Goal: Task Accomplishment & Management: Use online tool/utility

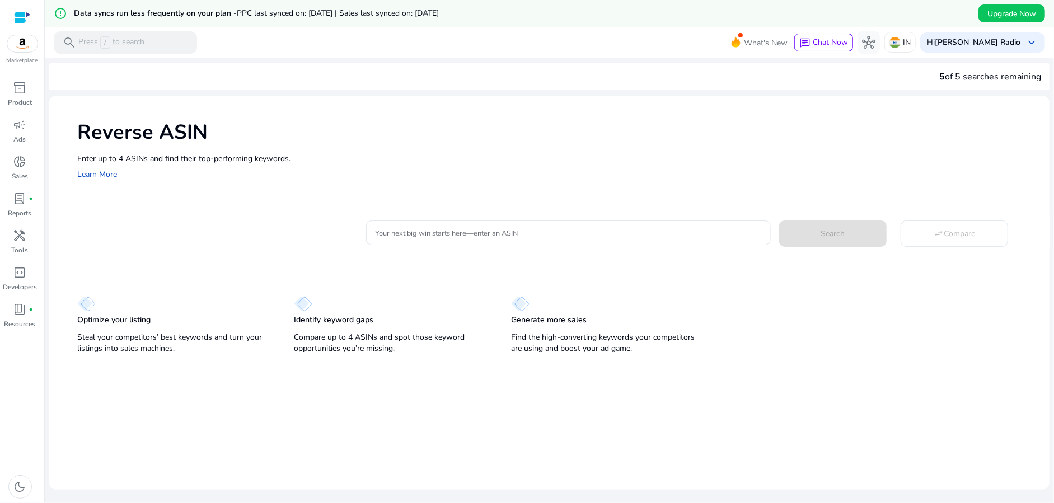
click at [123, 318] on p "Optimize your listing" at bounding box center [113, 319] width 73 height 11
click at [102, 314] on p "Optimize your listing" at bounding box center [113, 319] width 73 height 11
click at [19, 234] on span "handyman" at bounding box center [19, 235] width 13 height 13
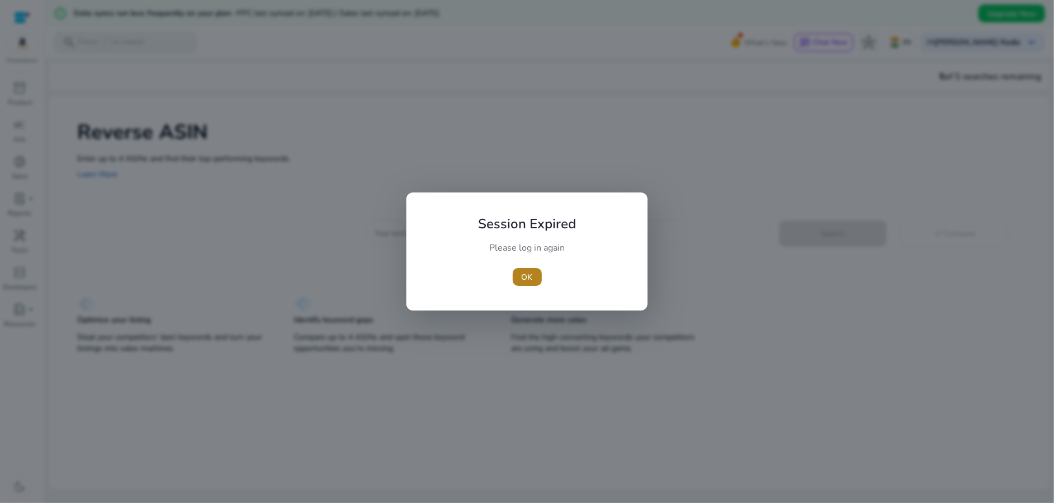
click at [531, 280] on span "OK" at bounding box center [526, 277] width 11 height 12
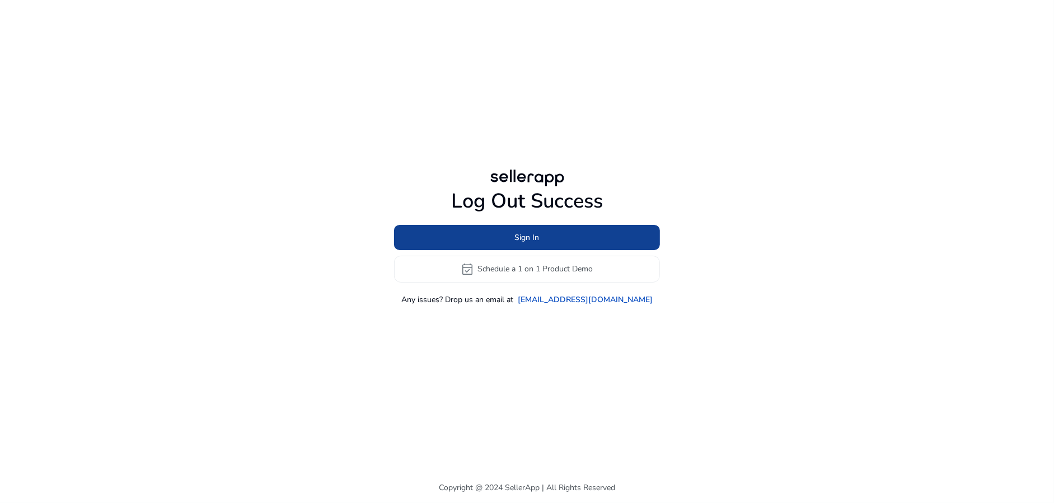
click at [541, 247] on span at bounding box center [527, 237] width 266 height 27
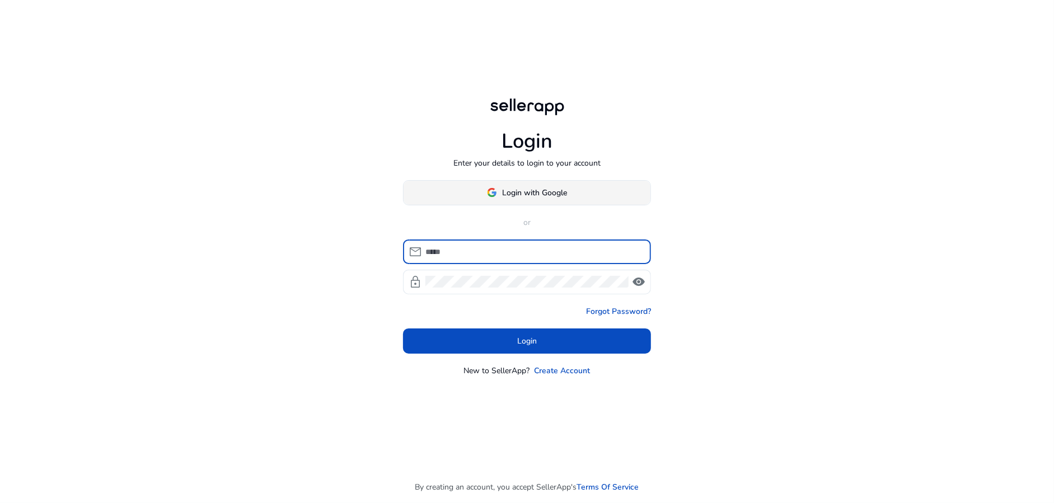
click at [515, 189] on span "Login with Google" at bounding box center [534, 193] width 65 height 12
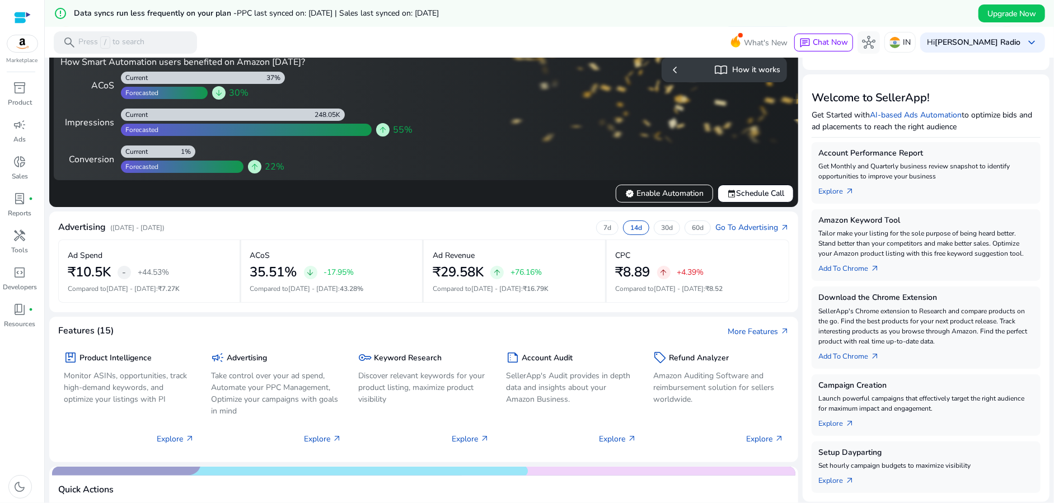
scroll to position [112, 0]
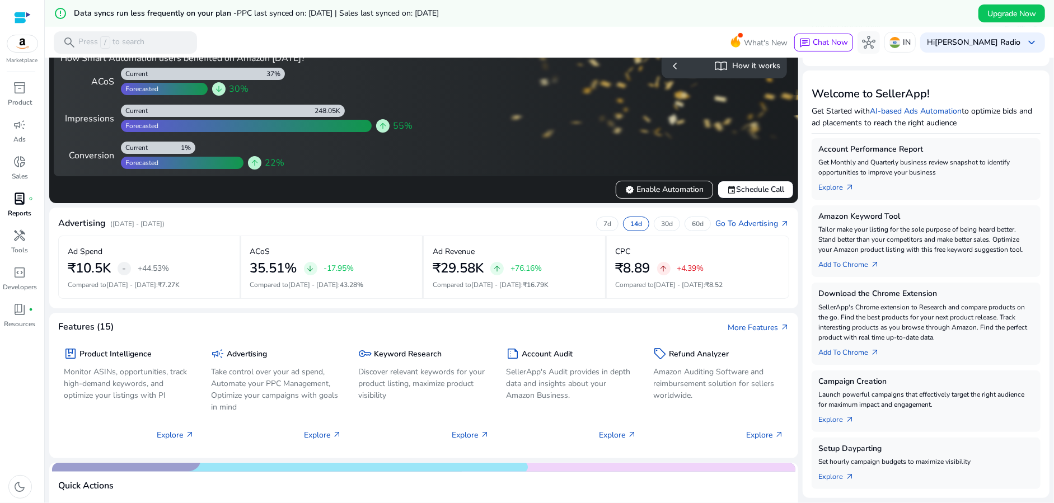
click at [17, 215] on p "Reports" at bounding box center [19, 213] width 23 height 10
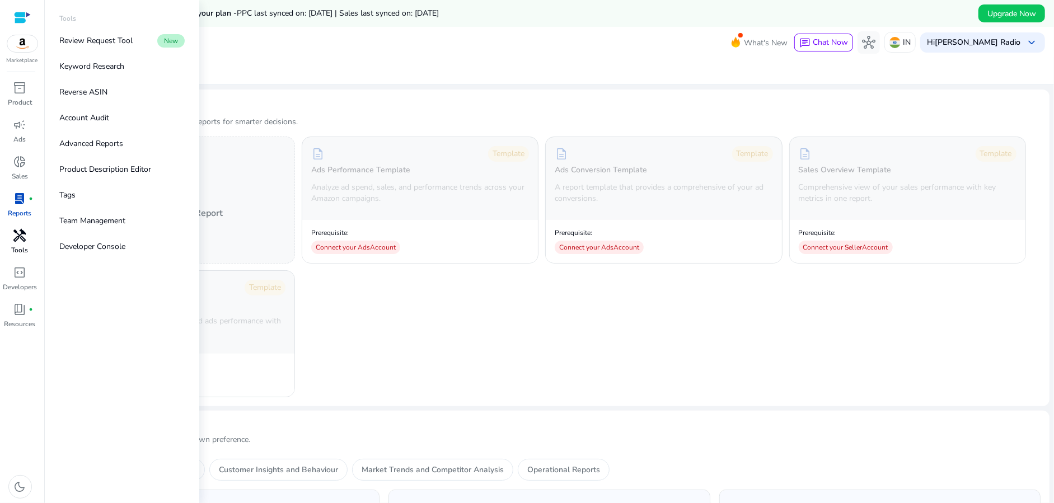
click at [25, 251] on p "Tools" at bounding box center [20, 250] width 17 height 10
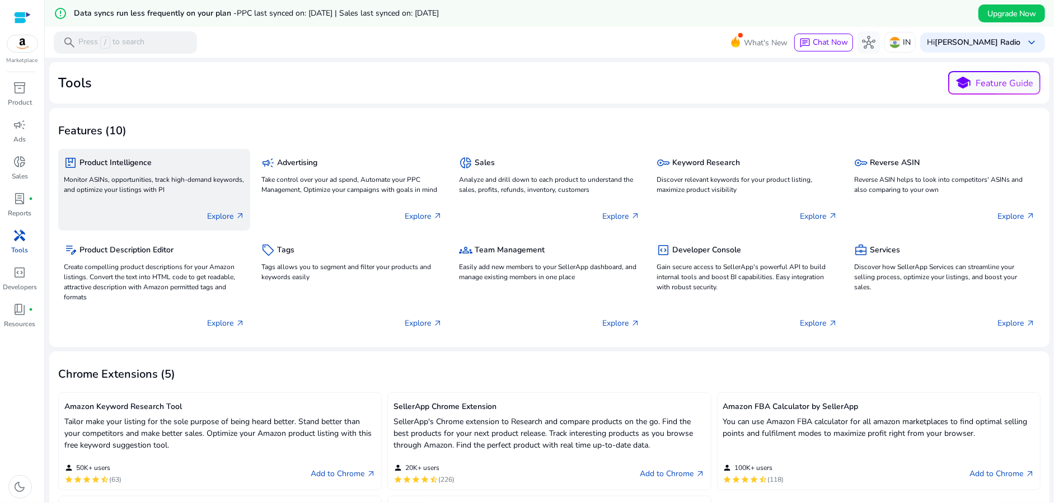
click at [97, 223] on div "Explore arrow_outward" at bounding box center [154, 212] width 181 height 28
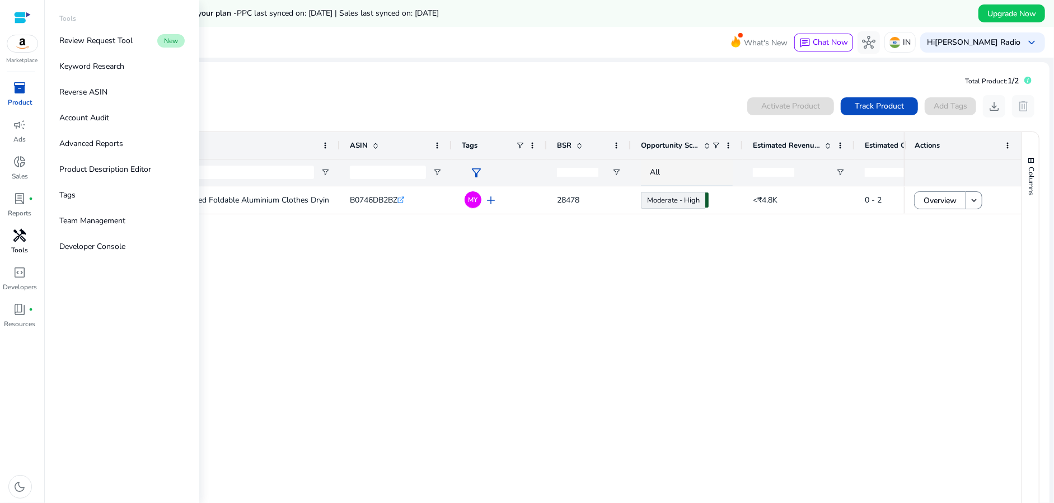
click at [25, 241] on span "handyman" at bounding box center [19, 235] width 13 height 13
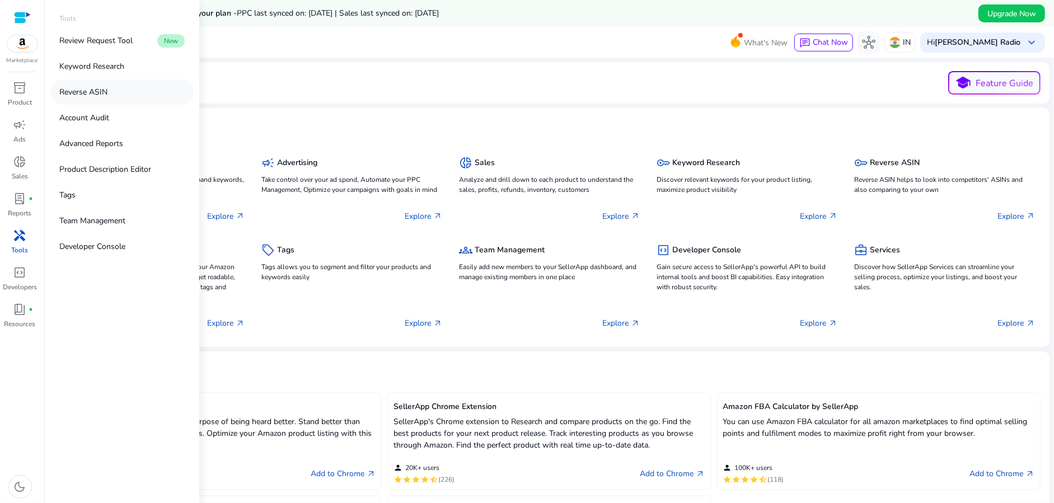
click at [92, 81] on link "Reverse ASIN" at bounding box center [121, 91] width 143 height 25
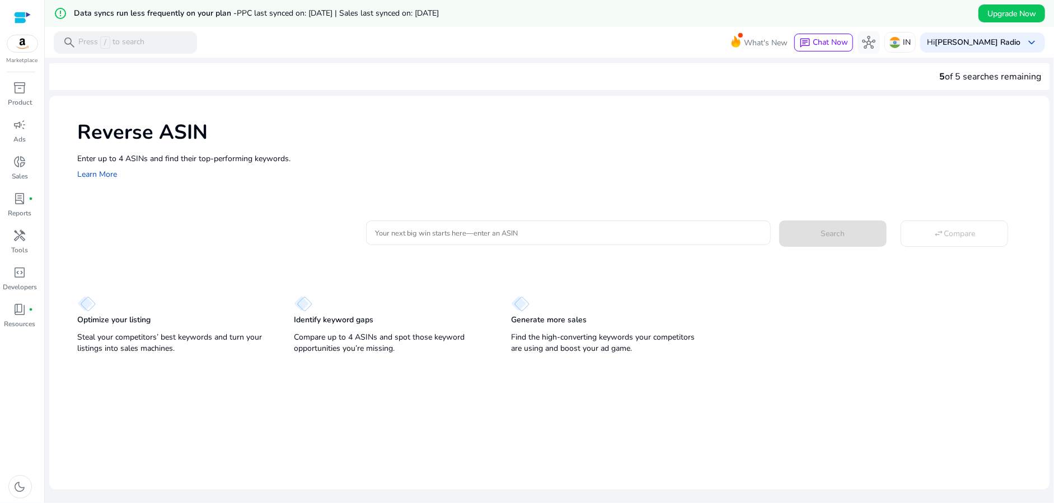
click at [412, 399] on mat-card "Reverse ASIN Enter up to 4 ASINs and find their top-performing keywords. Learn …" at bounding box center [549, 293] width 1000 height 394
click at [331, 305] on div "Identify keyword gaps Compare up to 4 ASINs and spot those keyword opportunitie…" at bounding box center [391, 326] width 194 height 61
click at [304, 303] on img at bounding box center [303, 304] width 18 height 16
